Goal: Task Accomplishment & Management: Use online tool/utility

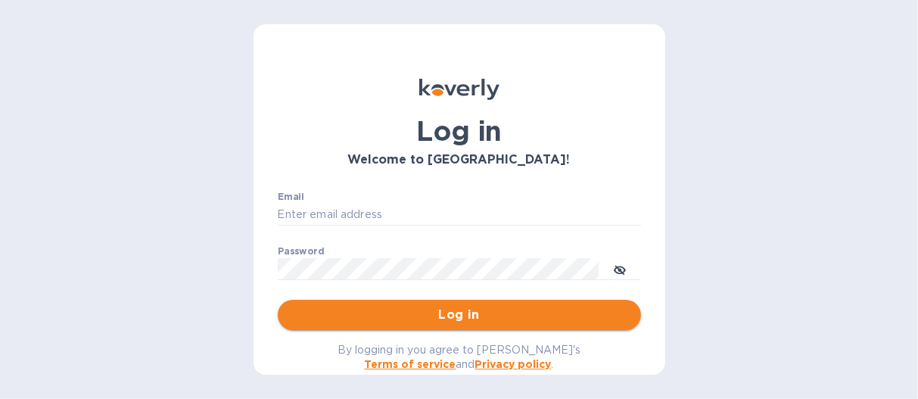
type input "[EMAIL_ADDRESS][DOMAIN_NAME]"
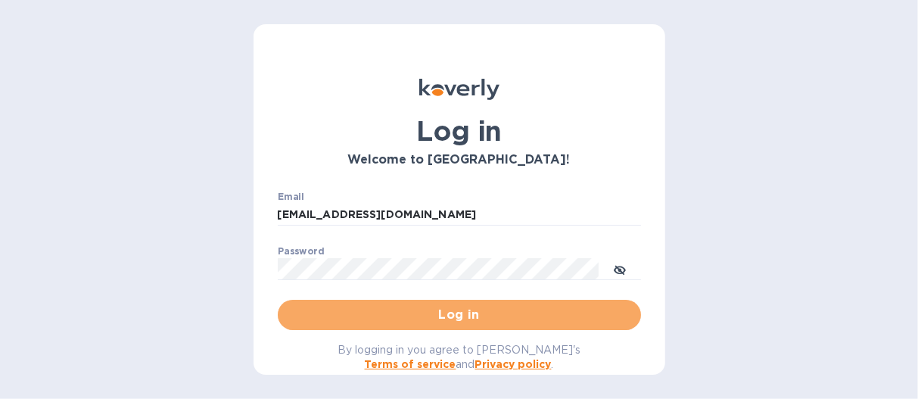
click at [482, 307] on span "Log in" at bounding box center [459, 315] width 339 height 18
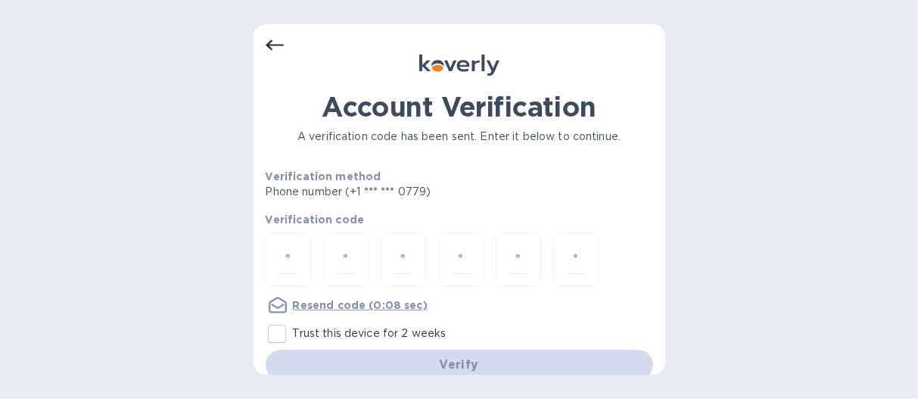
click at [441, 354] on div "Verify" at bounding box center [458, 364] width 399 height 42
click at [439, 359] on div "Verify" at bounding box center [458, 364] width 399 height 42
click at [275, 338] on input "Trust this device for 2 weeks" at bounding box center [277, 334] width 32 height 32
checkbox input "true"
click at [428, 362] on div "Verify" at bounding box center [458, 364] width 399 height 42
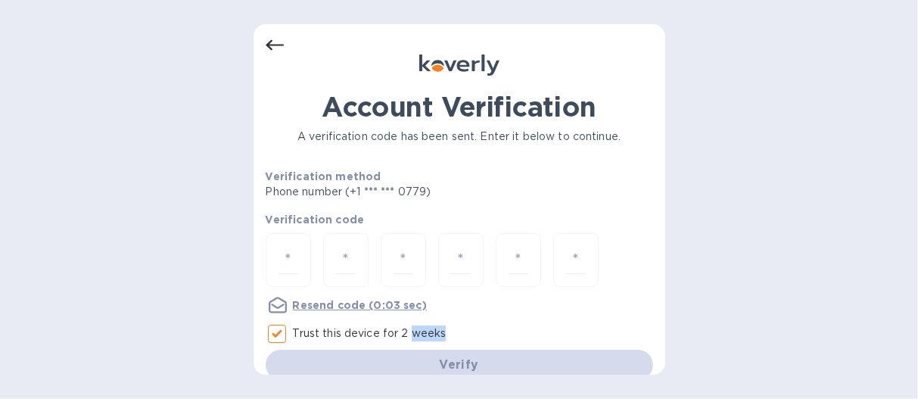
click at [428, 362] on div "Verify" at bounding box center [458, 364] width 399 height 42
click at [287, 249] on input "number" at bounding box center [288, 260] width 20 height 28
type input "3"
type input "5"
type input "1"
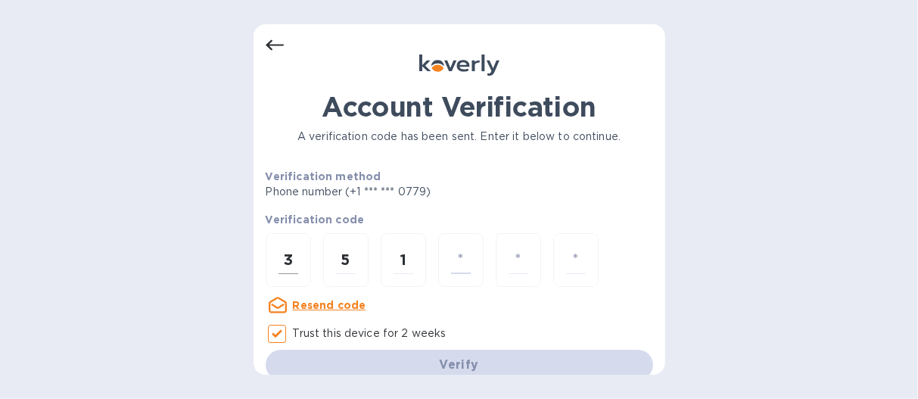
type input "3"
type input "7"
type input "2"
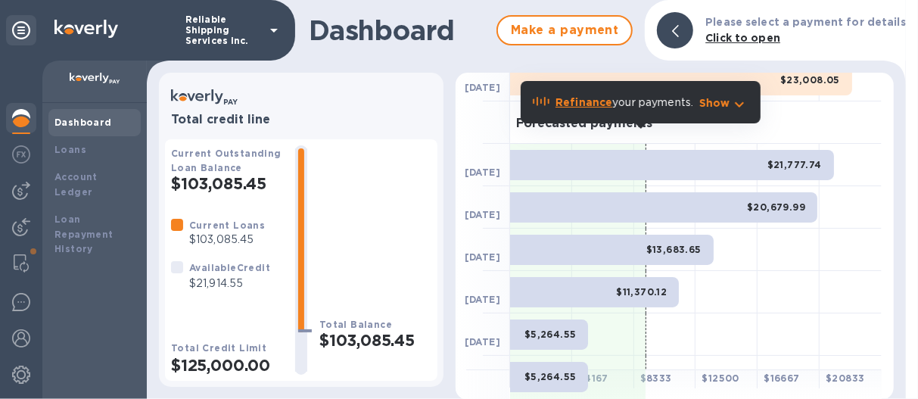
scroll to position [76, 0]
